Goal: Task Accomplishment & Management: Use online tool/utility

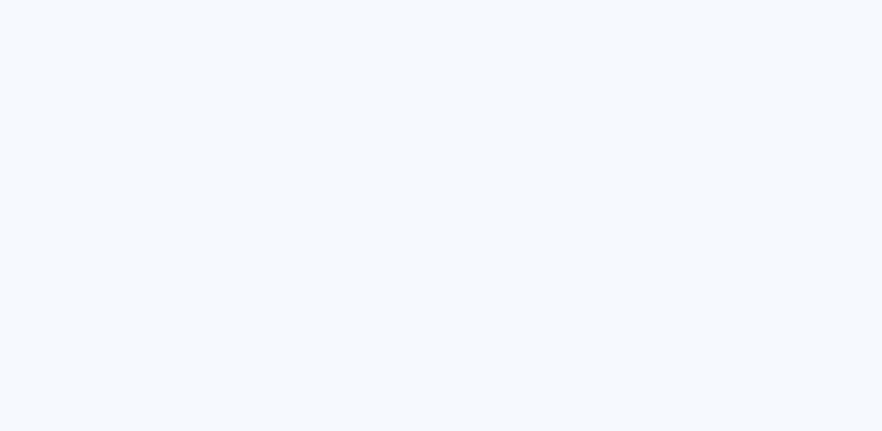
type input "Todas as fotos"
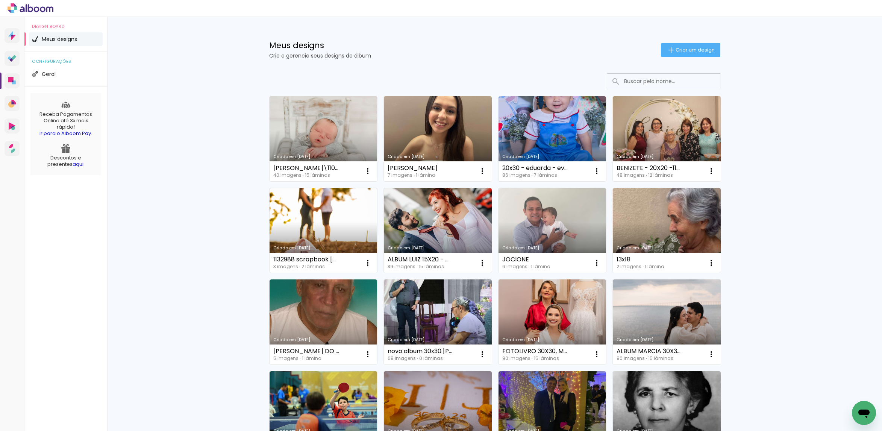
click at [447, 145] on link "Criado em [DATE]" at bounding box center [438, 138] width 108 height 85
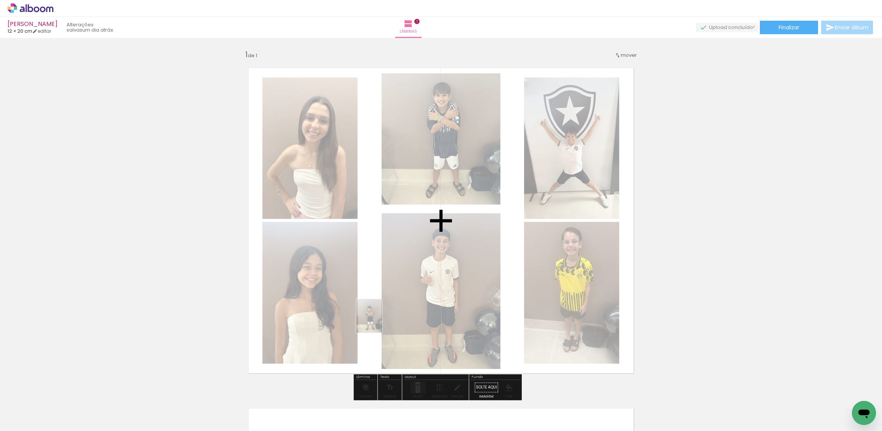
drag, startPoint x: 235, startPoint y: 383, endPoint x: 380, endPoint y: 322, distance: 157.3
click at [380, 322] on quentale-workspace at bounding box center [441, 215] width 882 height 431
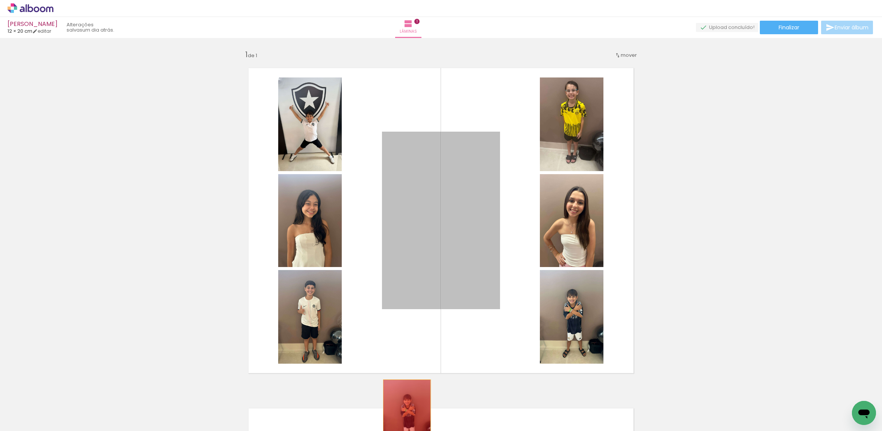
drag, startPoint x: 445, startPoint y: 274, endPoint x: 411, endPoint y: 416, distance: 146.1
click at [399, 422] on quentale-workspace at bounding box center [441, 215] width 882 height 431
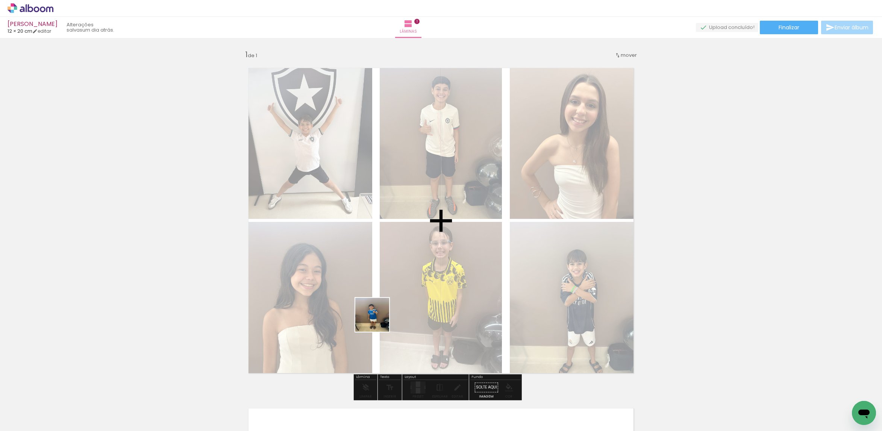
drag, startPoint x: 290, startPoint y: 410, endPoint x: 400, endPoint y: 302, distance: 153.5
click at [400, 302] on quentale-workspace at bounding box center [441, 215] width 882 height 431
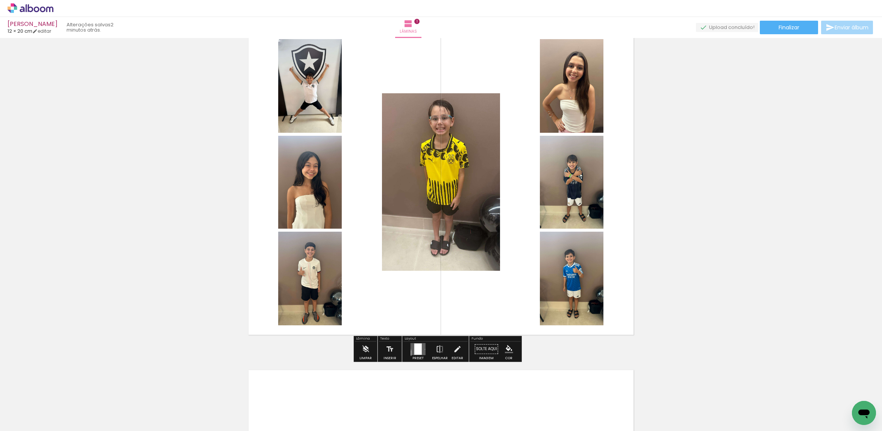
scroll to position [56, 0]
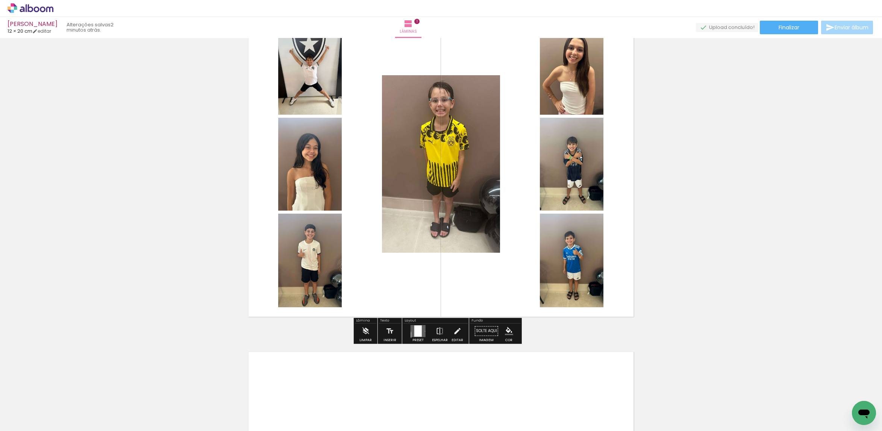
drag, startPoint x: 419, startPoint y: 336, endPoint x: 510, endPoint y: 323, distance: 92.0
click at [419, 335] on div at bounding box center [419, 330] width 8 height 11
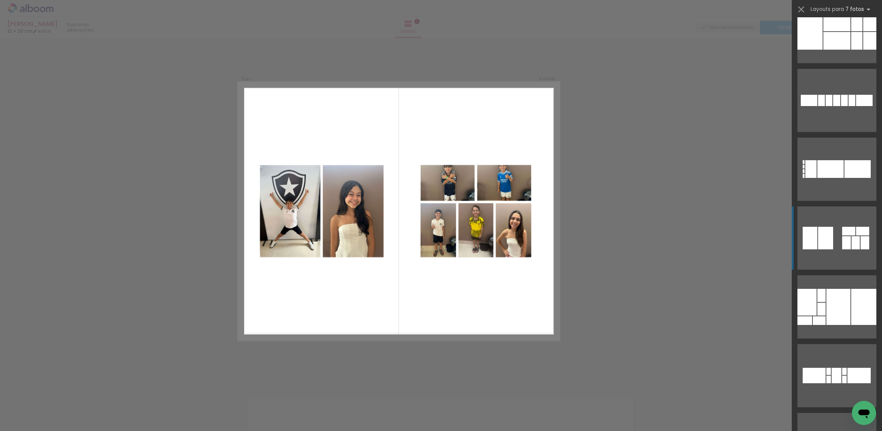
scroll to position [2426, 0]
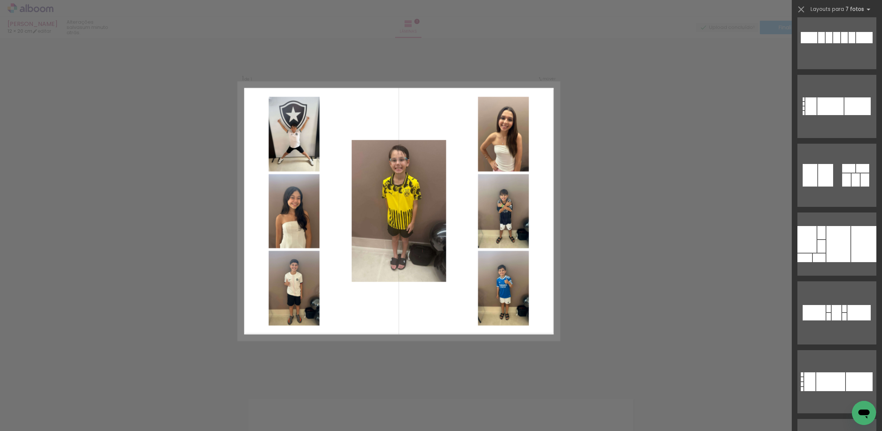
drag, startPoint x: 368, startPoint y: 266, endPoint x: 374, endPoint y: 269, distance: 6.9
